Goal: Navigation & Orientation: Find specific page/section

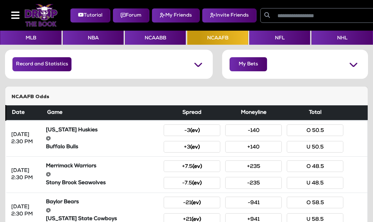
click at [48, 68] on button "Record and Statistics" at bounding box center [42, 64] width 59 height 14
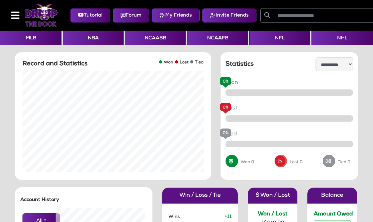
click at [280, 36] on button "NFL" at bounding box center [279, 38] width 61 height 14
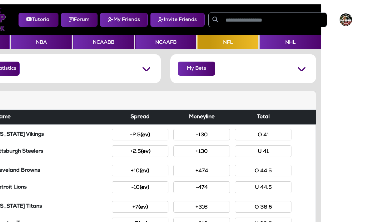
scroll to position [0, 53]
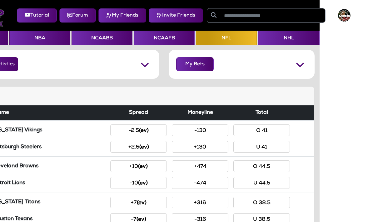
click at [351, 15] on img at bounding box center [344, 15] width 13 height 13
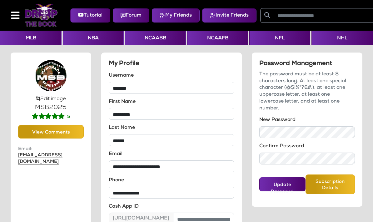
click at [46, 15] on img at bounding box center [40, 15] width 33 height 23
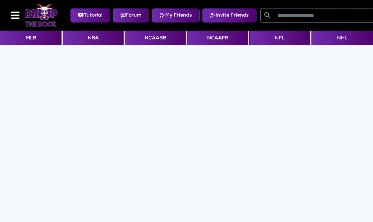
click at [288, 39] on button "NFL" at bounding box center [279, 38] width 61 height 14
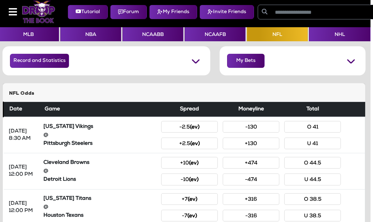
scroll to position [0, 0]
